Goal: Check status: Check status

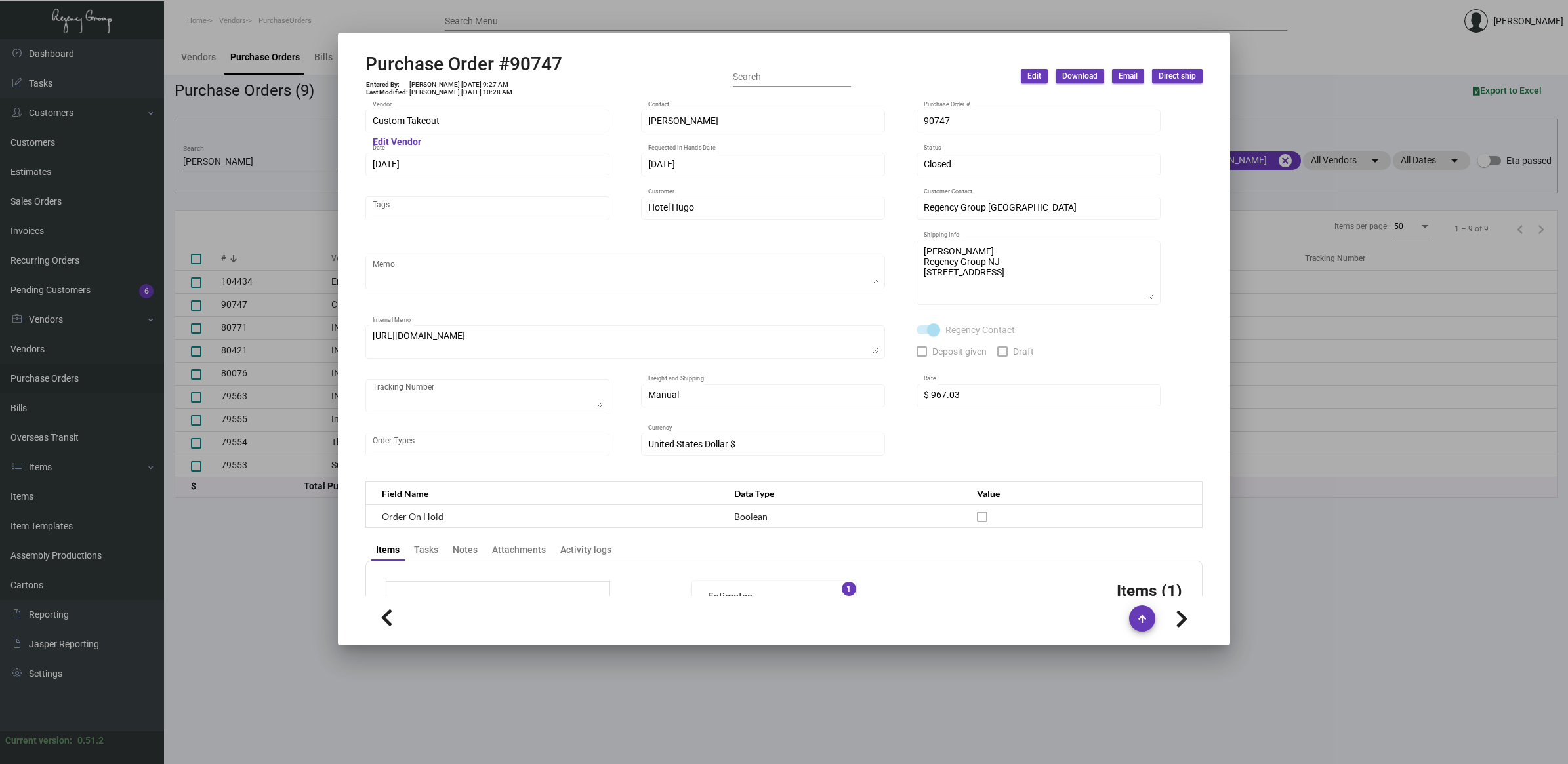
scroll to position [492, 0]
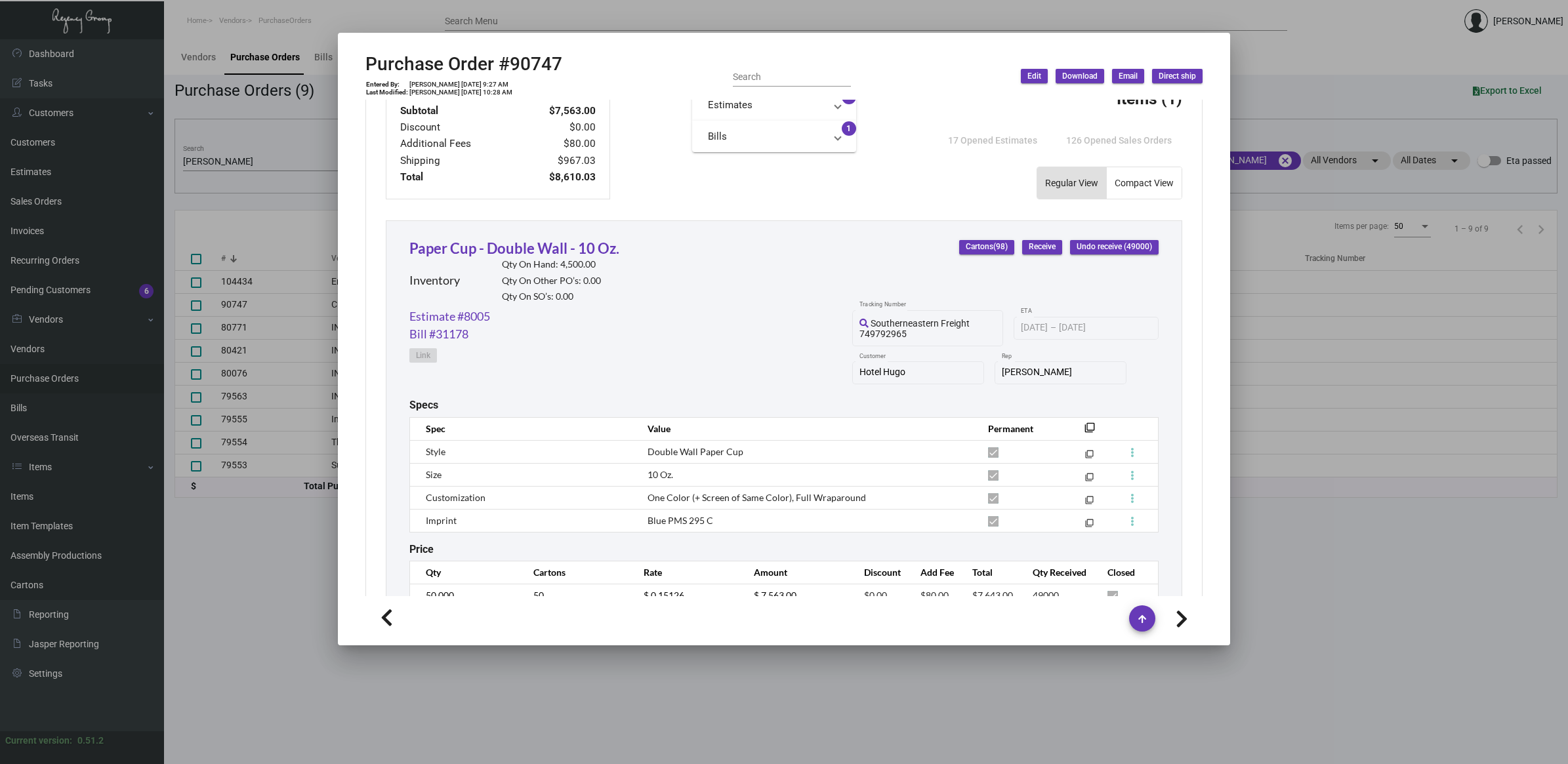
click at [231, 158] on div at bounding box center [784, 382] width 1568 height 764
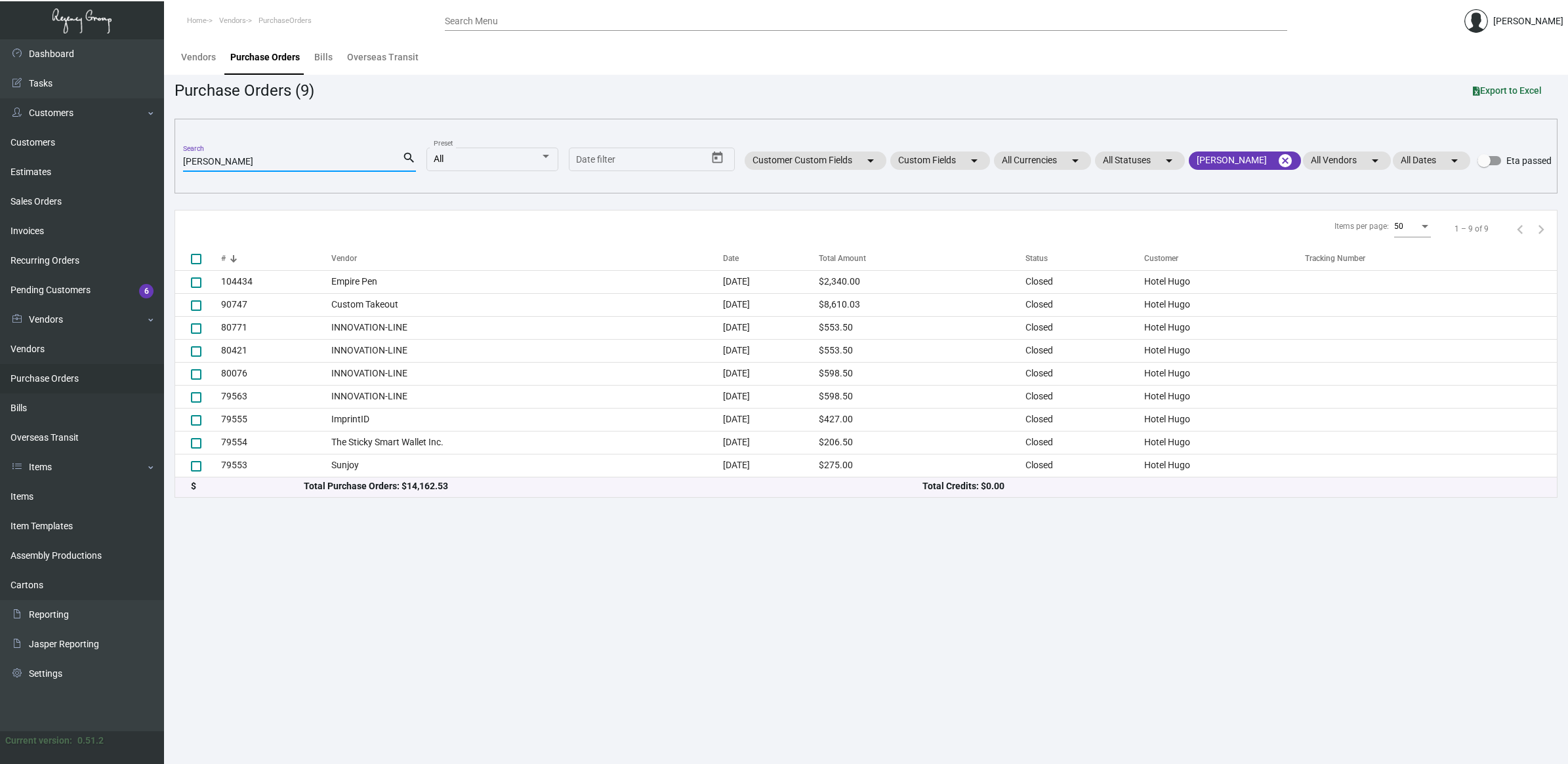
click at [228, 160] on input "[PERSON_NAME]" at bounding box center [292, 162] width 219 height 10
drag, startPoint x: 125, startPoint y: 159, endPoint x: 8, endPoint y: 151, distance: 117.3
click at [10, 145] on div "Dashboard Dashboard Tasks Customers Customers Estimates Sales Orders Invoices R…" at bounding box center [784, 402] width 1568 height 725
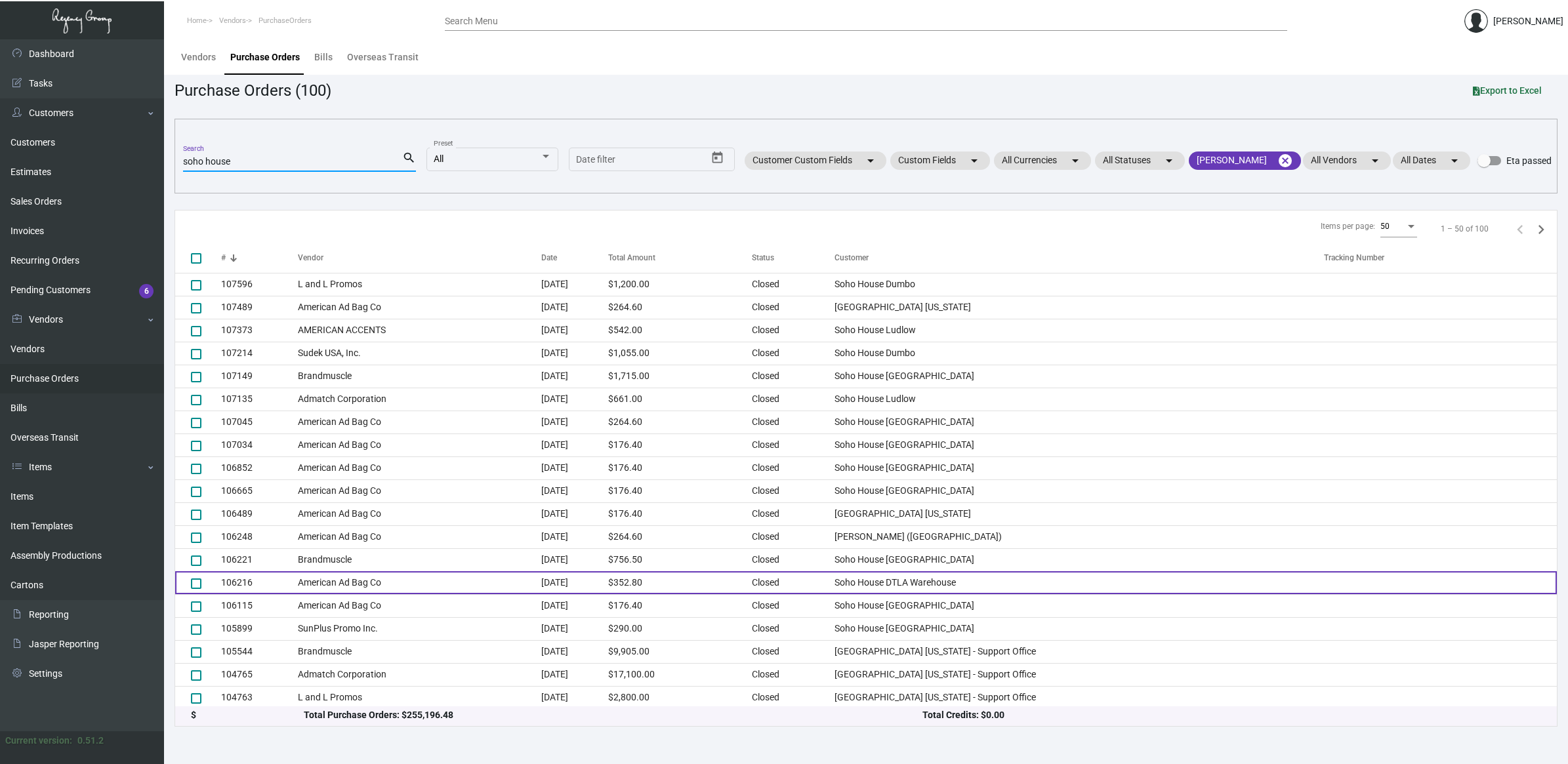
scroll to position [164, 0]
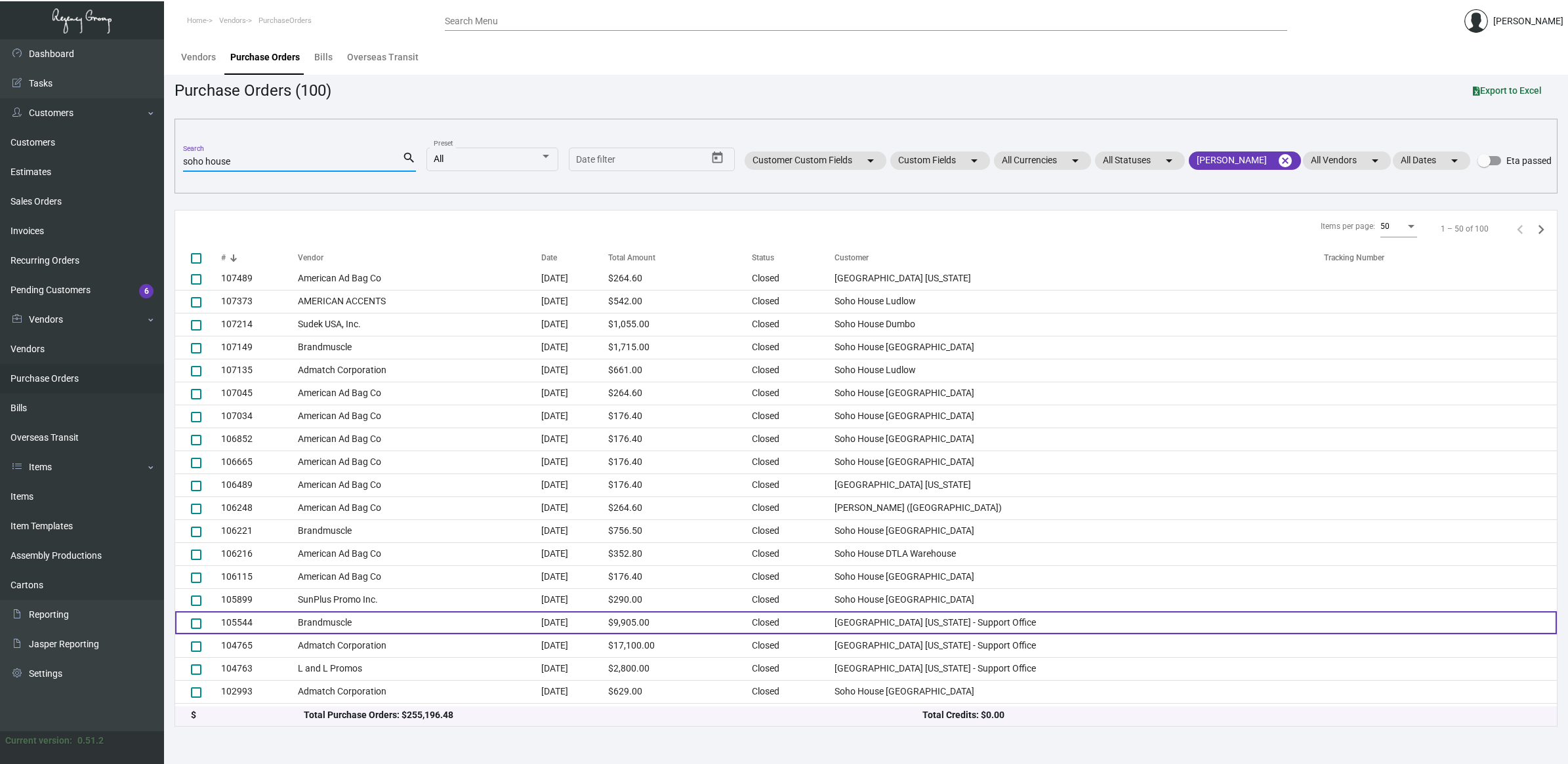
type input "soho house"
click at [352, 622] on td "Brandmuscle" at bounding box center [420, 623] width 244 height 23
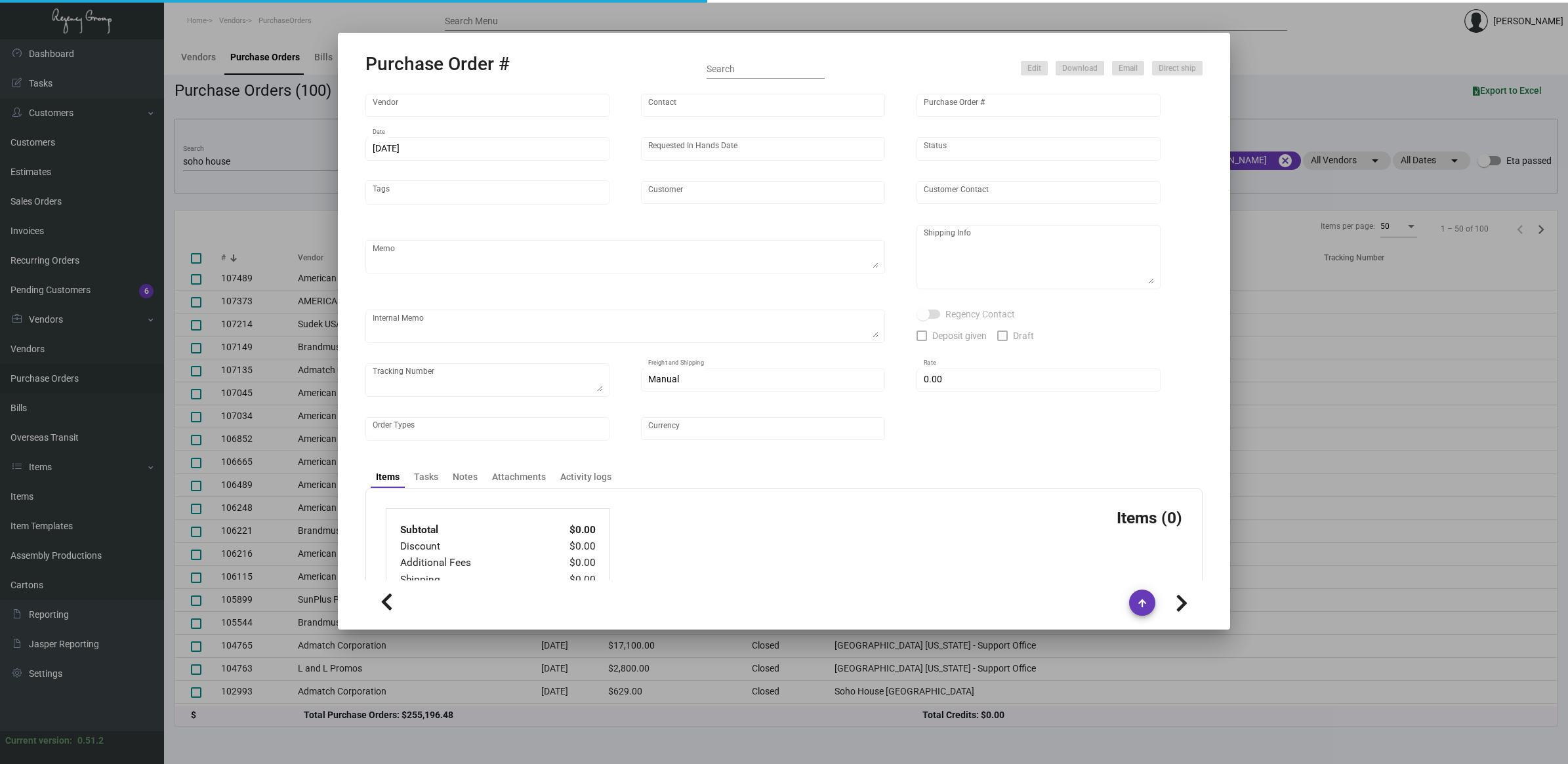
scroll to position [64, 0]
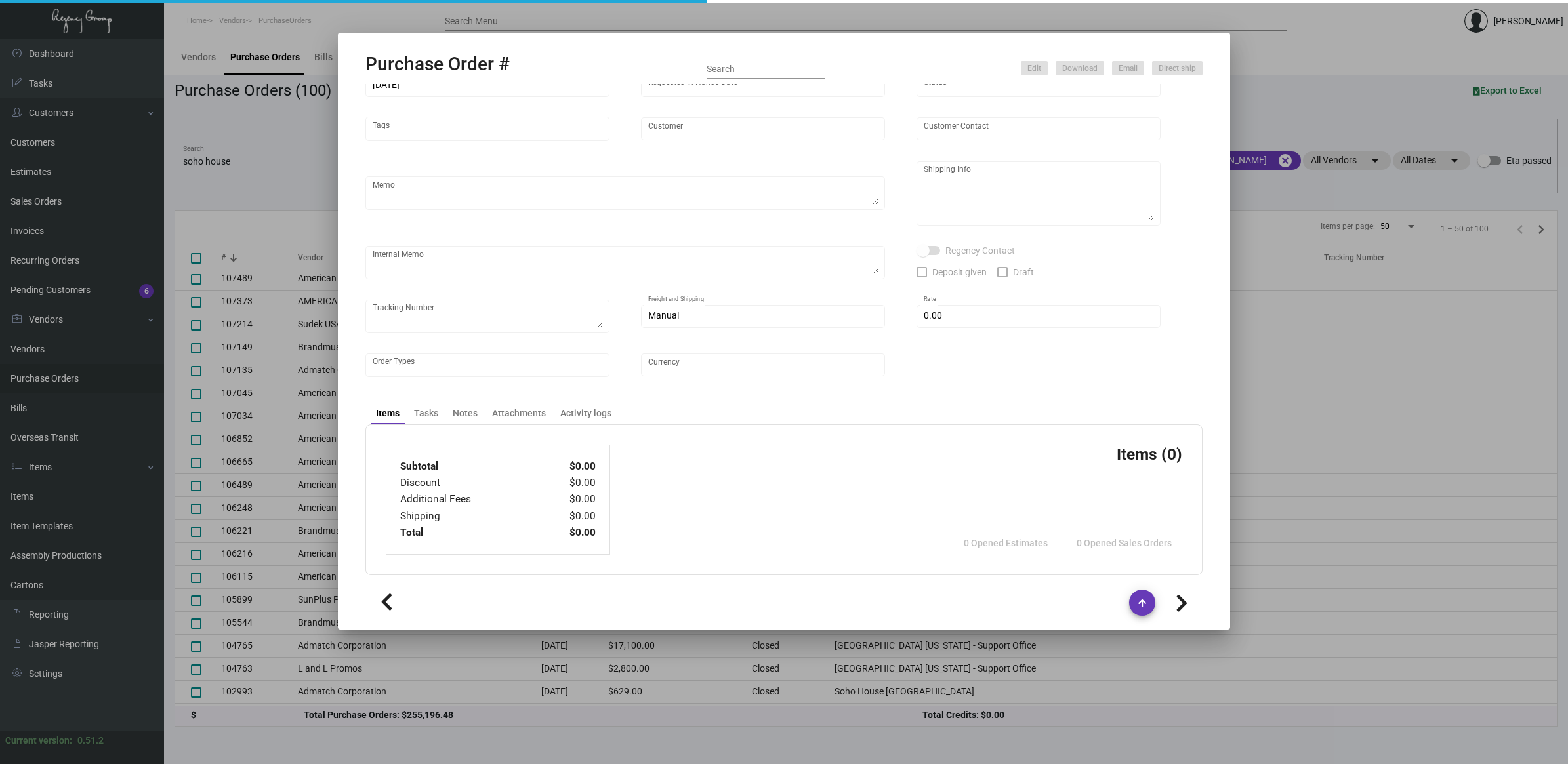
type input "Brandmuscle"
type input "[PERSON_NAME]"
type input "105544"
type input "[DATE]"
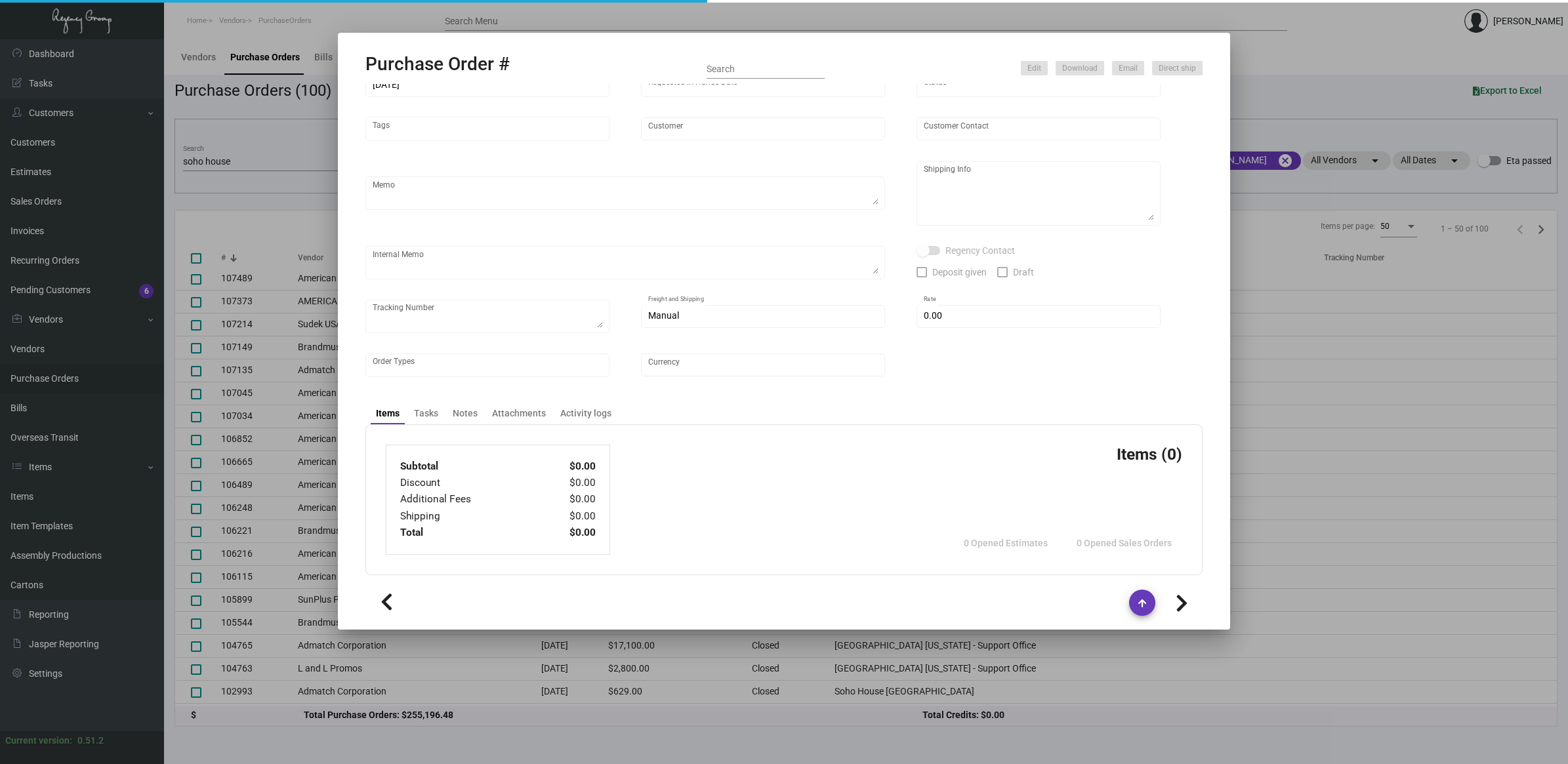
type input "[GEOGRAPHIC_DATA] [US_STATE] - Support Office"
type textarea "Regency Group NJ - [PERSON_NAME] [STREET_ADDRESS]"
checkbox input "true"
type input "$ 0.00"
type input "United States Dollar $"
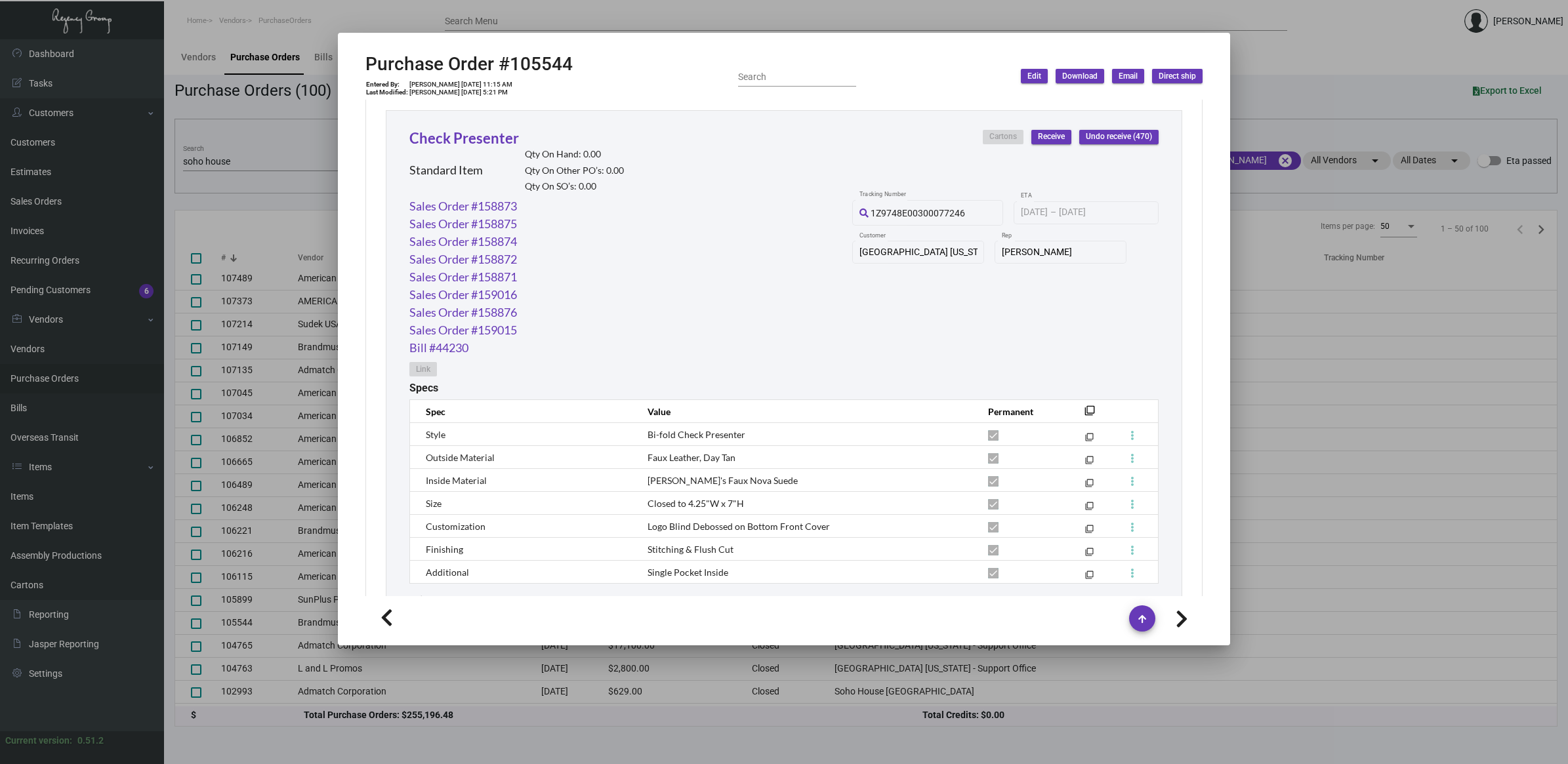
scroll to position [709, 0]
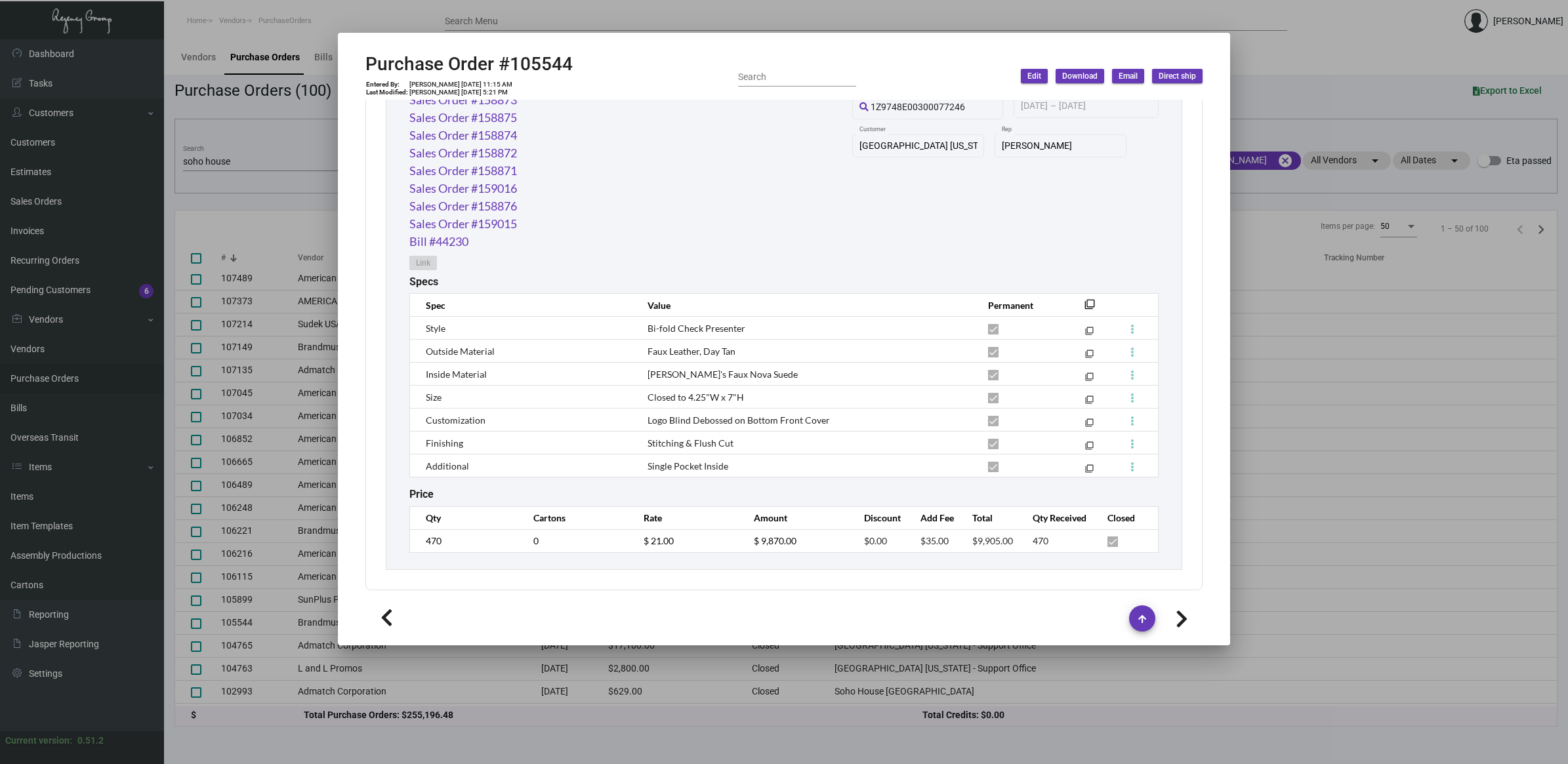
click at [261, 158] on div at bounding box center [784, 382] width 1568 height 764
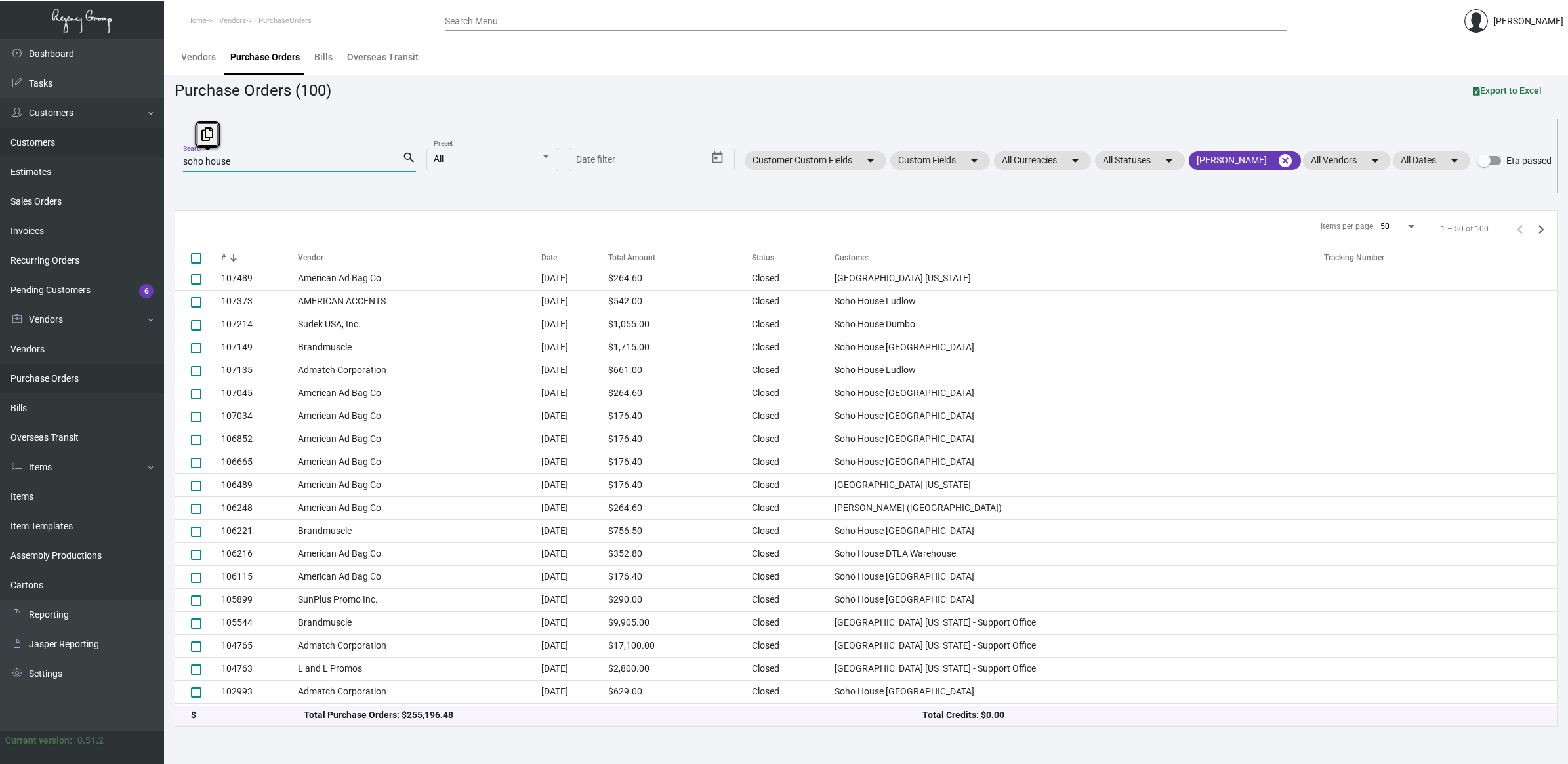
drag, startPoint x: 284, startPoint y: 162, endPoint x: 51, endPoint y: 140, distance: 234.0
click at [51, 140] on div "Dashboard Dashboard Tasks Customers Customers Estimates Sales Orders Invoices R…" at bounding box center [784, 402] width 1568 height 725
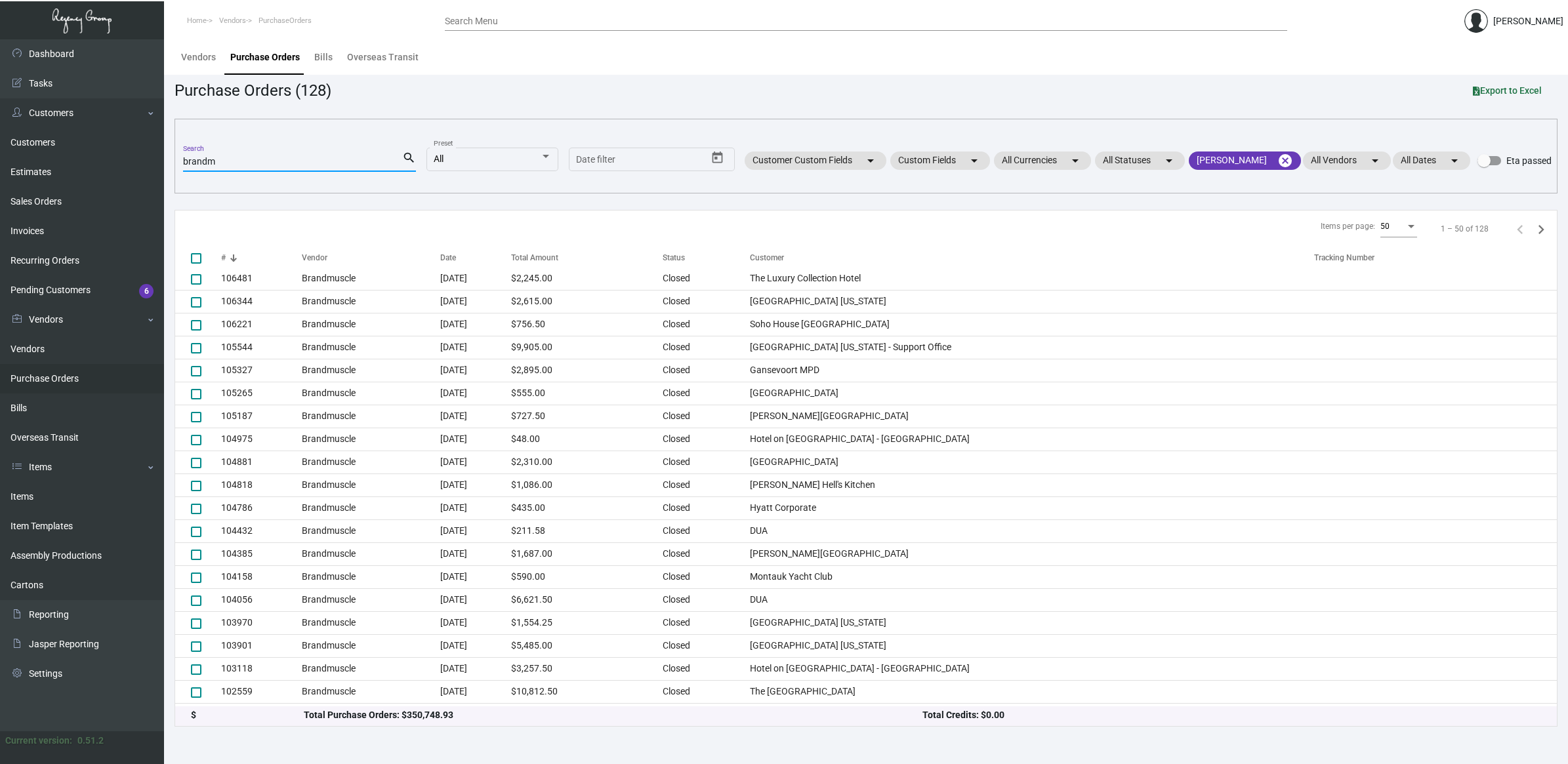
type input "brandm"
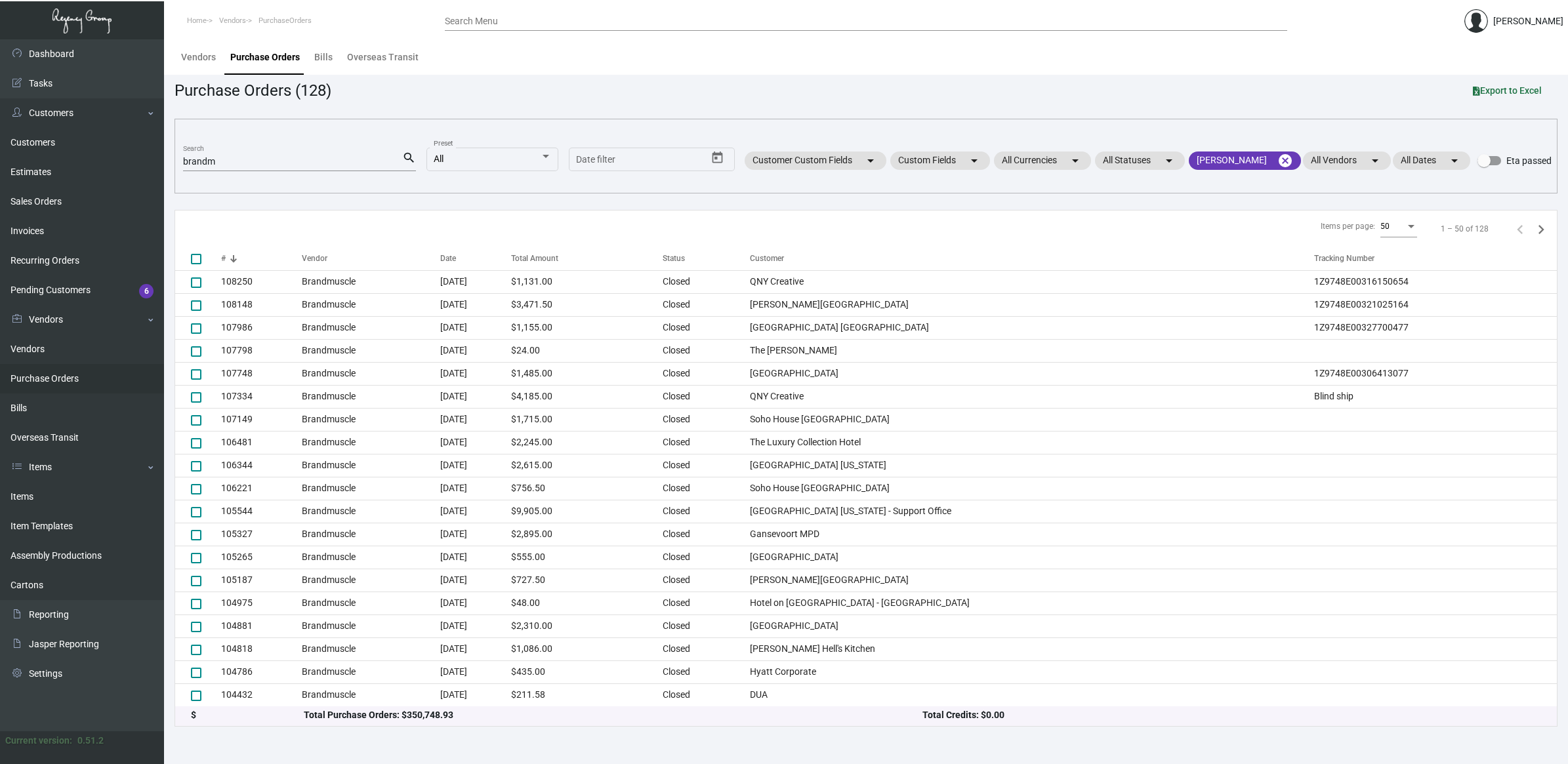
scroll to position [617, 0]
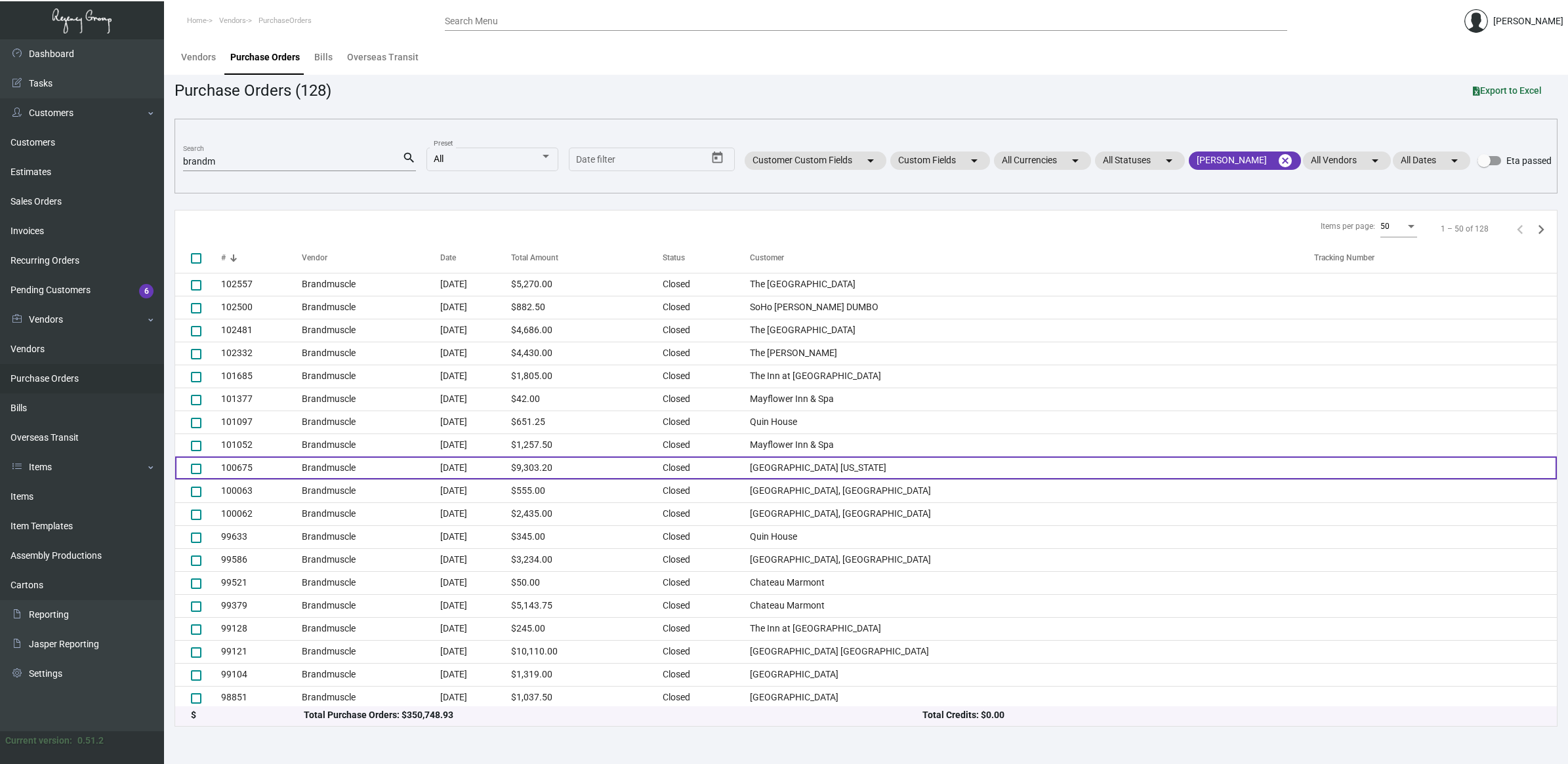
click at [499, 478] on td "[DATE]" at bounding box center [476, 468] width 71 height 23
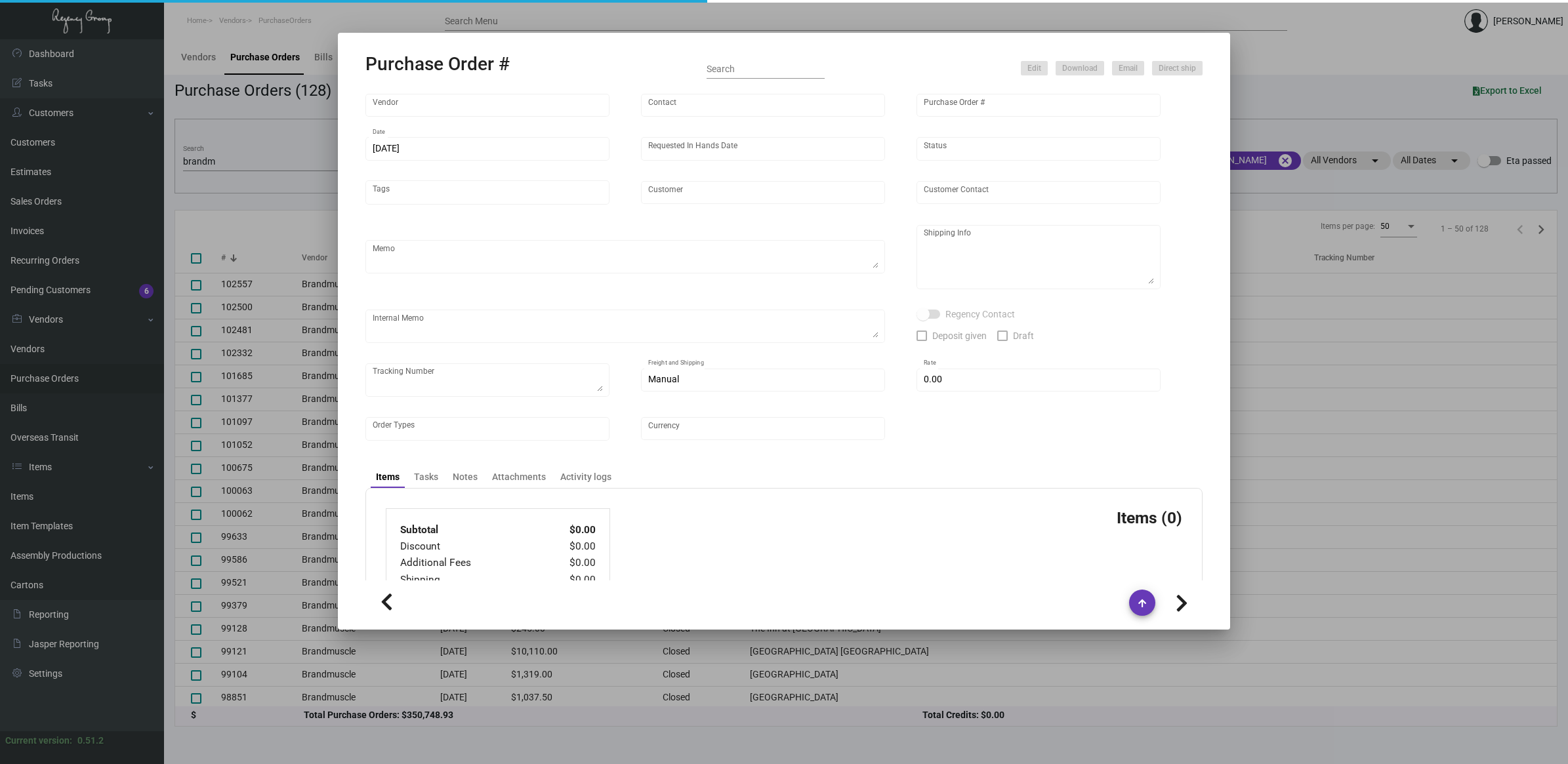
type input "Brandmuscle"
type input "[PERSON_NAME]"
type input "100675"
type input "[DATE]"
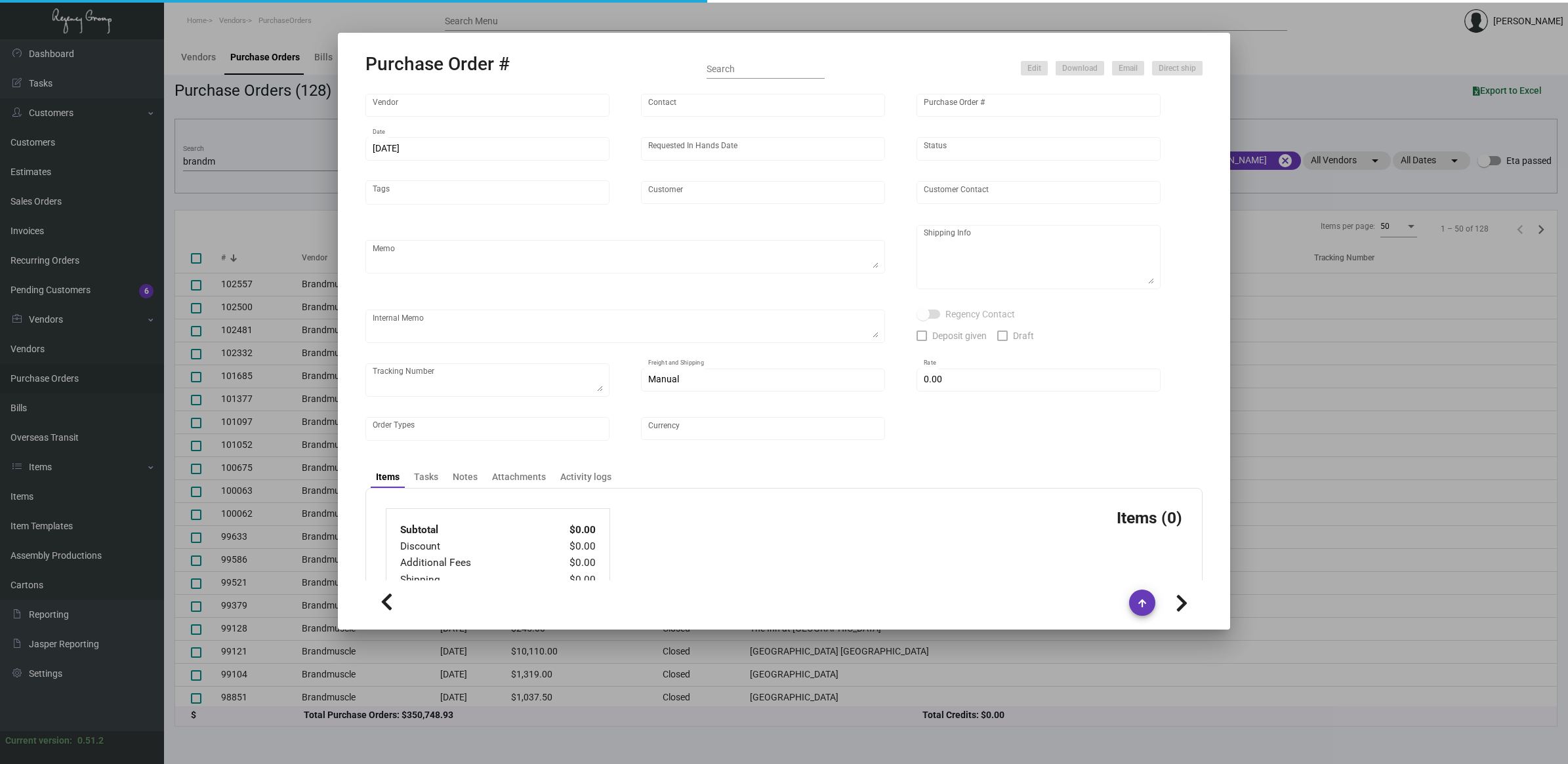
type input "[GEOGRAPHIC_DATA] [US_STATE]"
type input "[PERSON_NAME]"
type textarea "[PERSON_NAME] Soho House [US_STATE] [STREET_ADDRESS][US_STATE]"
type textarea "BLIND Ship via UPS Ground Acct# 1AY276."
type input "$ 0.00"
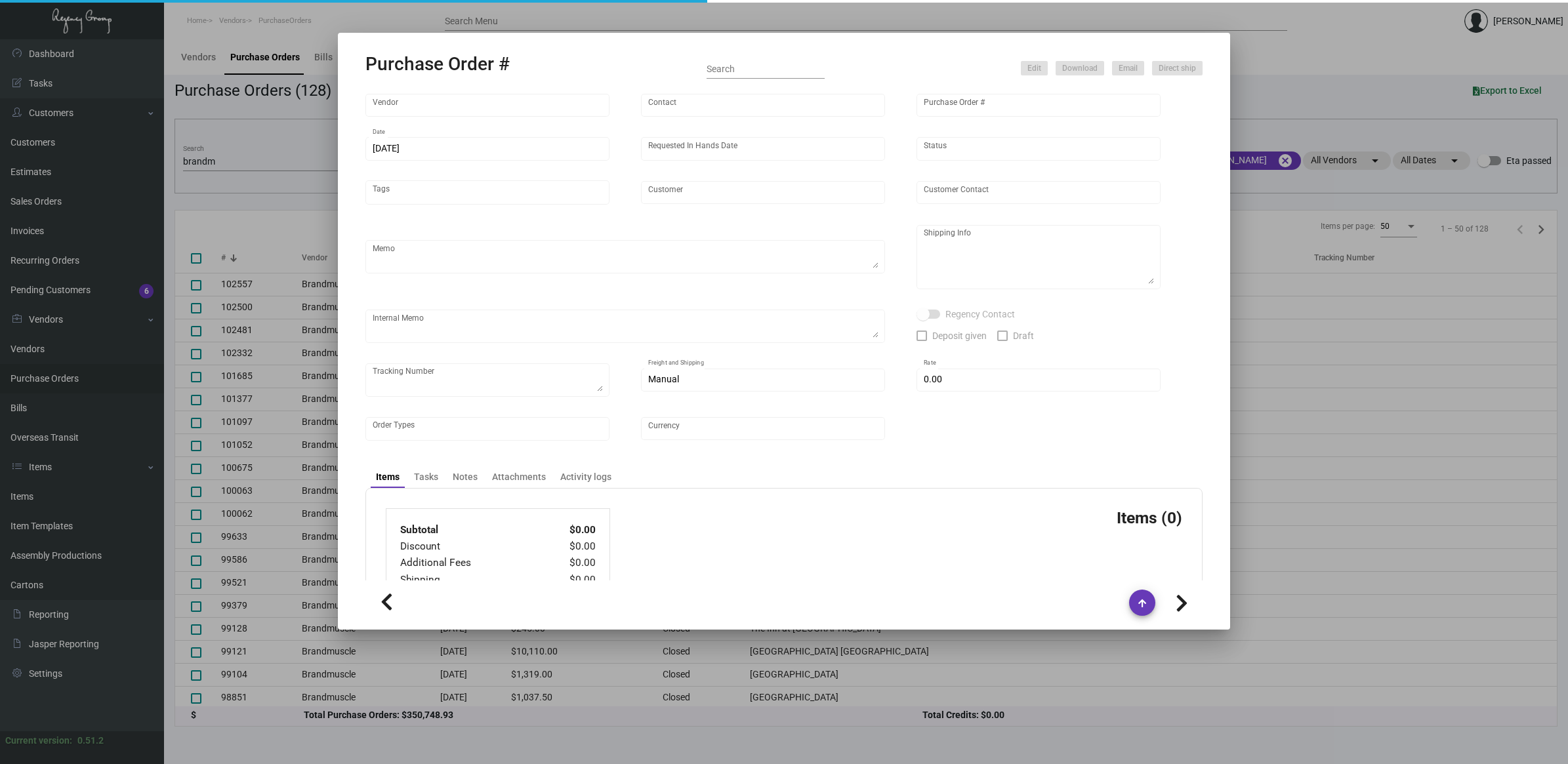
type input "United States Dollar $"
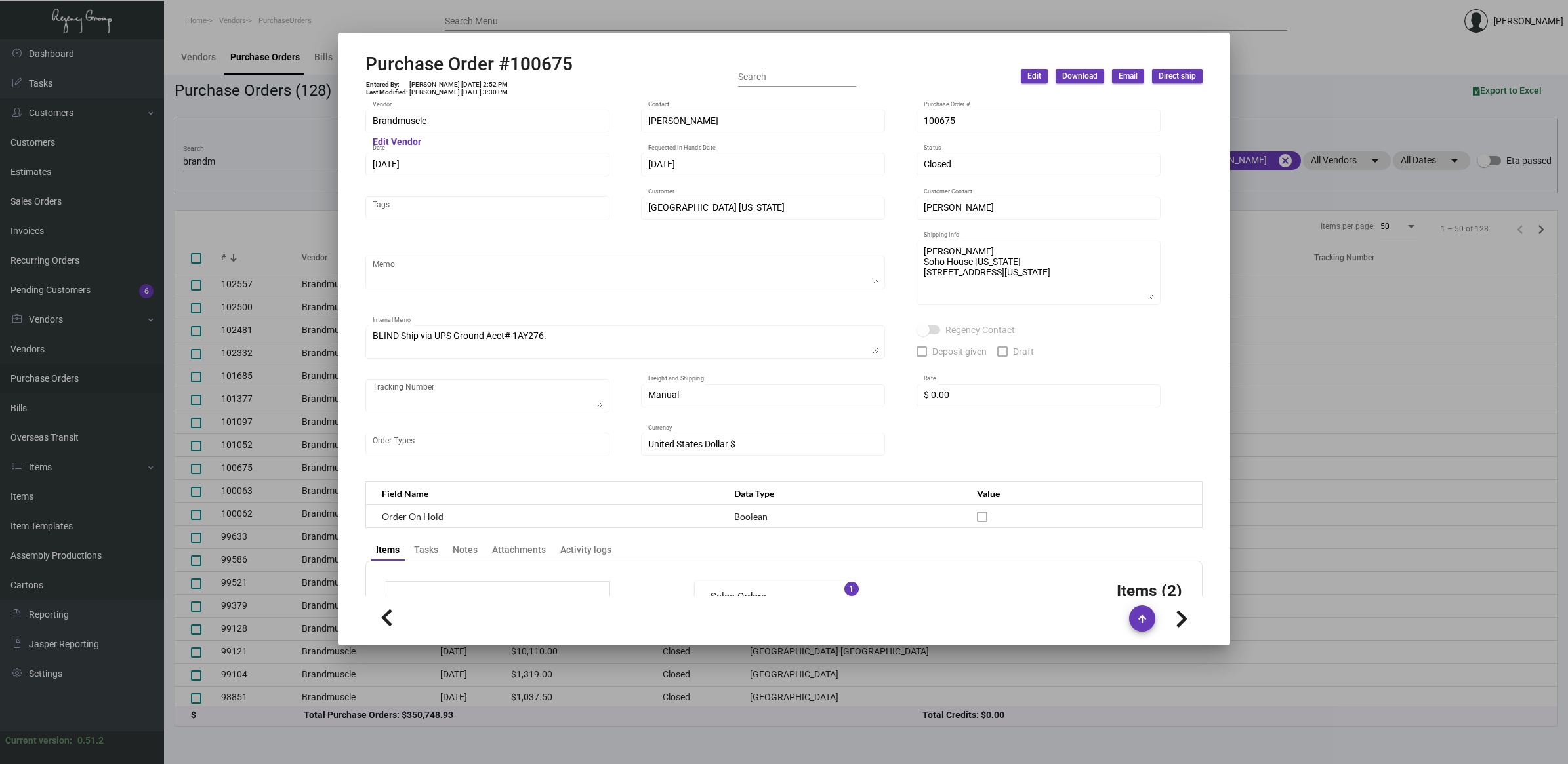
scroll to position [492, 0]
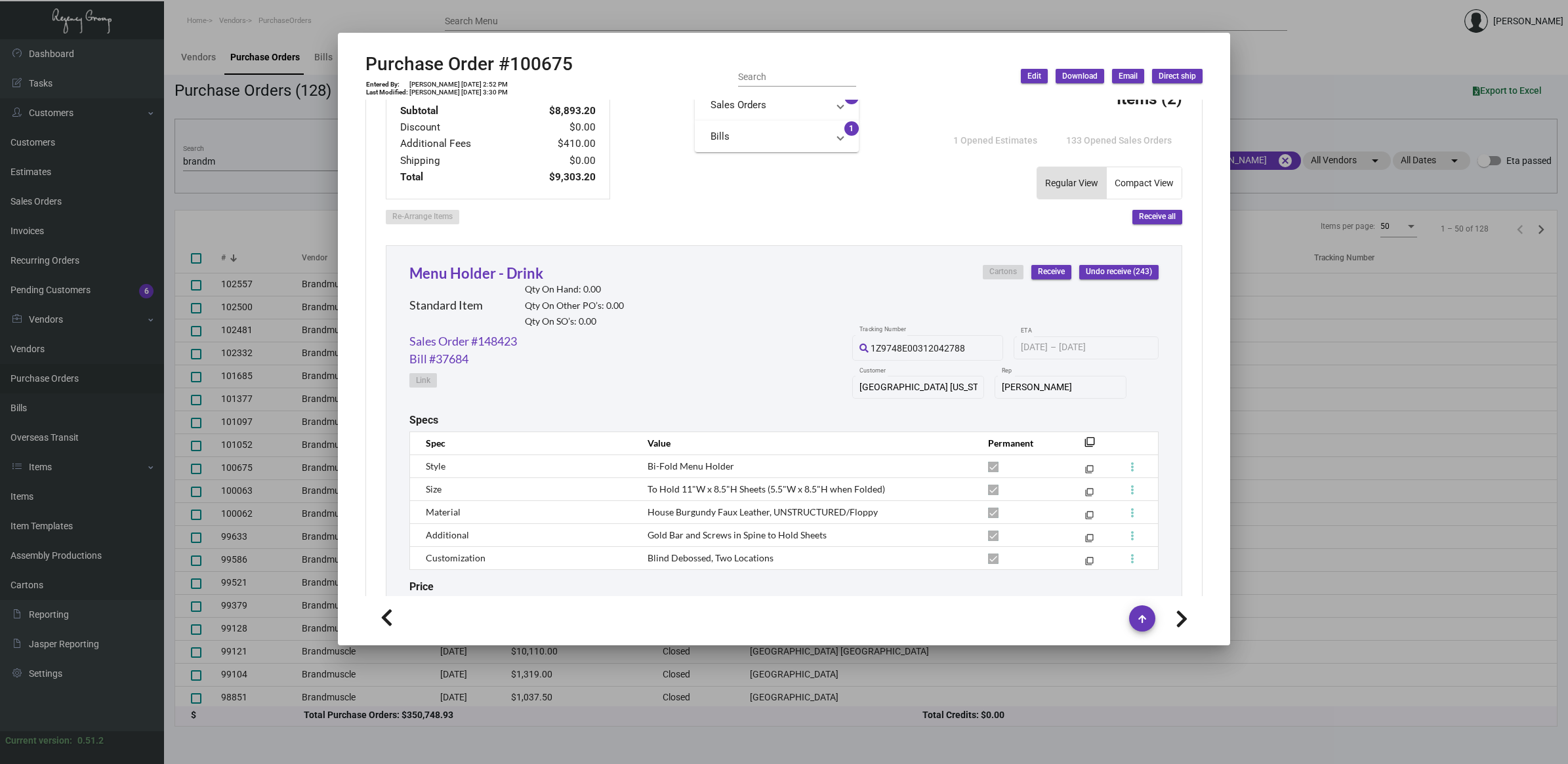
click at [719, 320] on div "Menu Holder - Drink Standard Item Qty On Hand: 0.00 Qty On Other PO’s: 0.00 Qty…" at bounding box center [784, 297] width 749 height 71
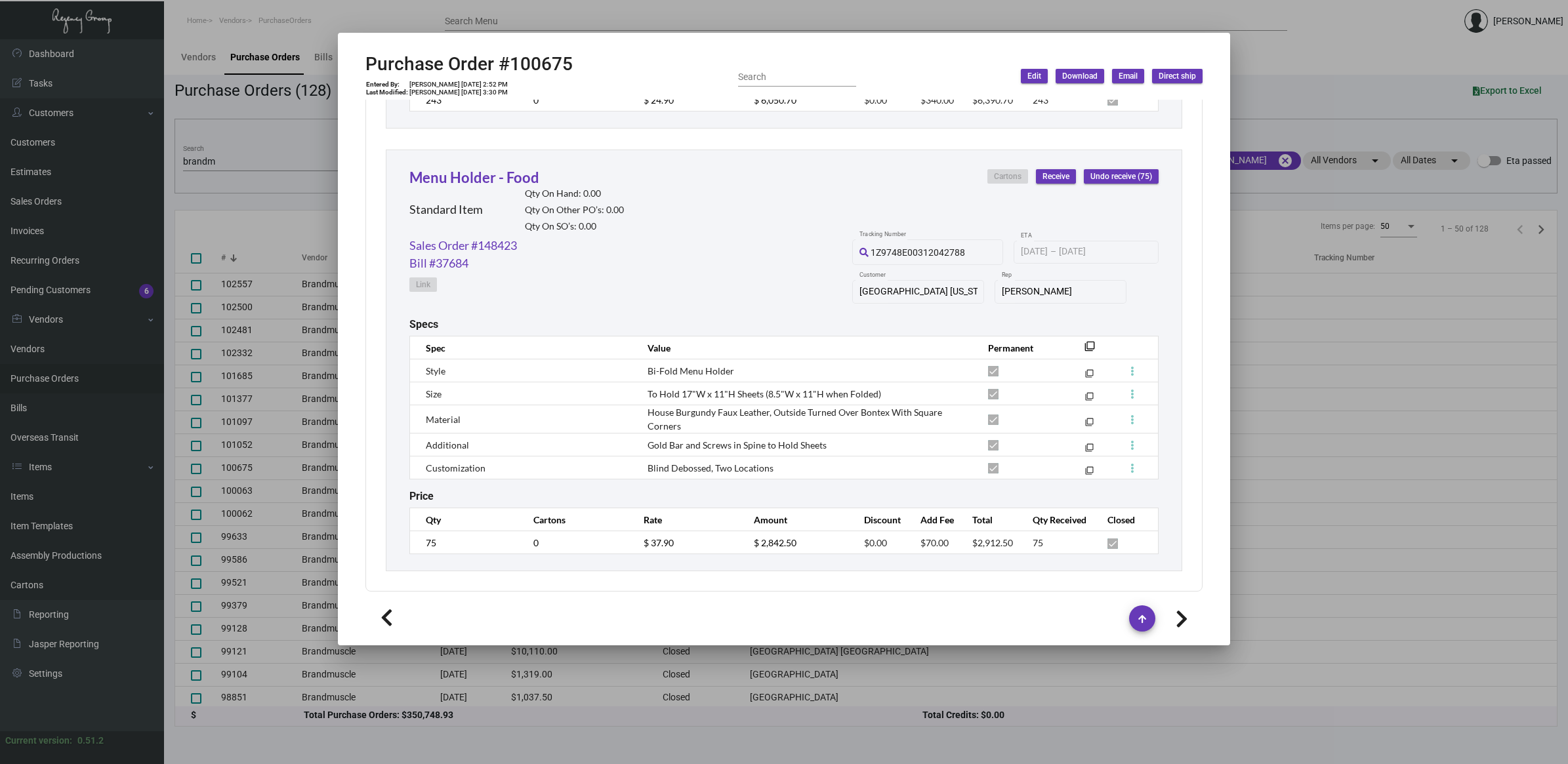
scroll to position [1027, 0]
click at [536, 66] on h2 "Purchase Order #100675" at bounding box center [469, 64] width 207 height 23
copy h2 "100675"
drag, startPoint x: 794, startPoint y: 467, endPoint x: 638, endPoint y: 374, distance: 181.6
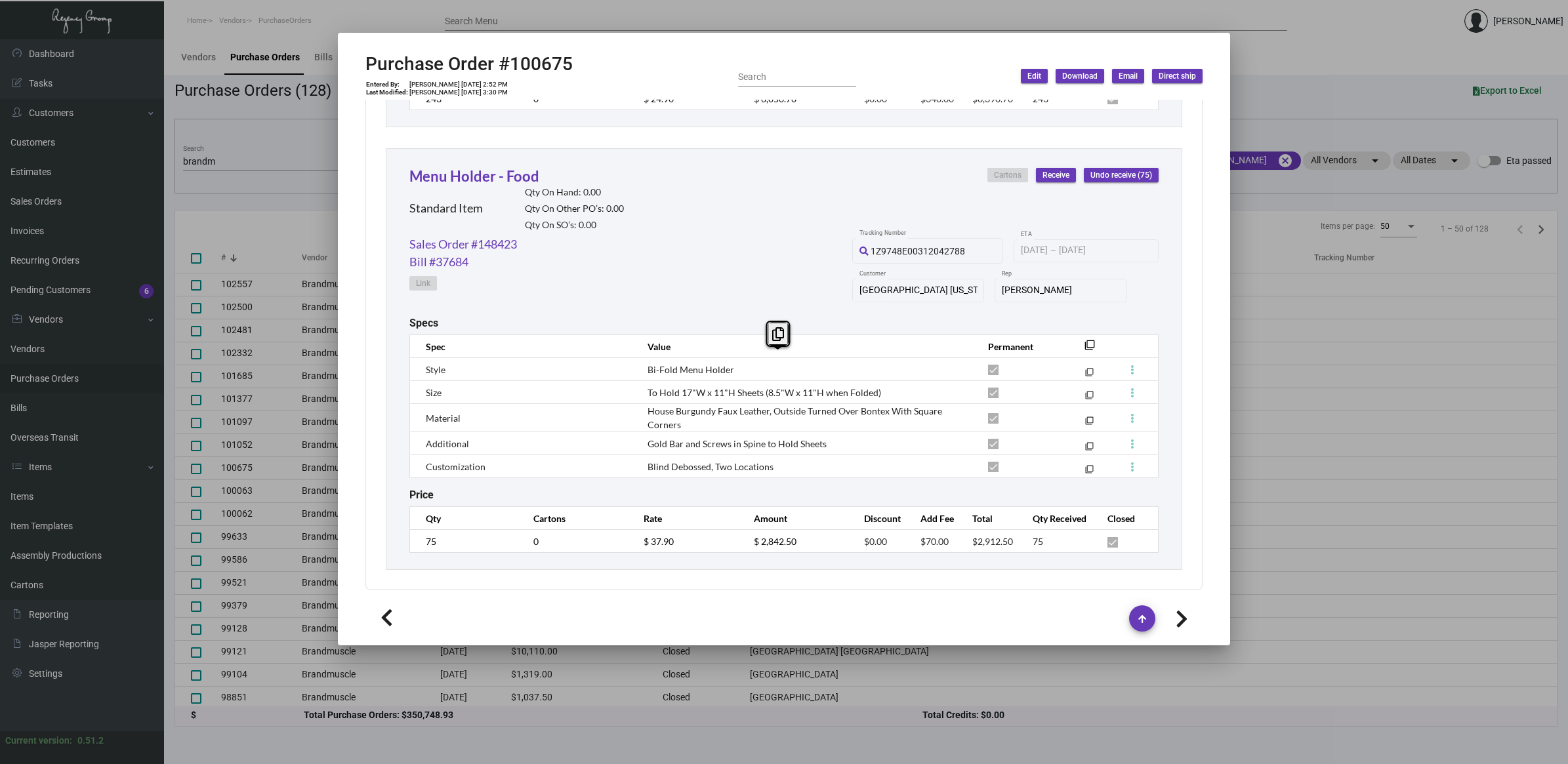
click at [638, 374] on tbody "Style Bi-Fold Menu Holder filter_none Size To Hold 17"W x 11"H Sheets (8.5"W x …" at bounding box center [784, 418] width 748 height 120
copy tbody "Bi-Fold Menu Holder filter_none Size To Hold 17"W x 11"H Sheets (8.5"W x 11"H w…"
